Goal: Task Accomplishment & Management: Manage account settings

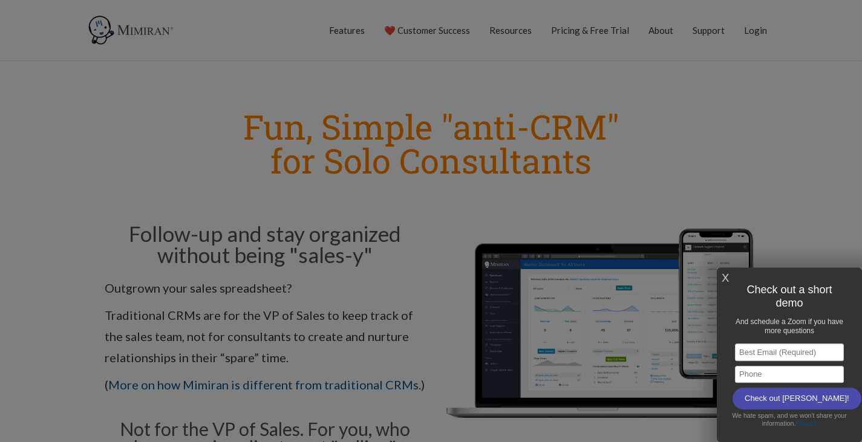
click at [728, 280] on link "X" at bounding box center [725, 279] width 7 height 20
